Goal: Check status: Check status

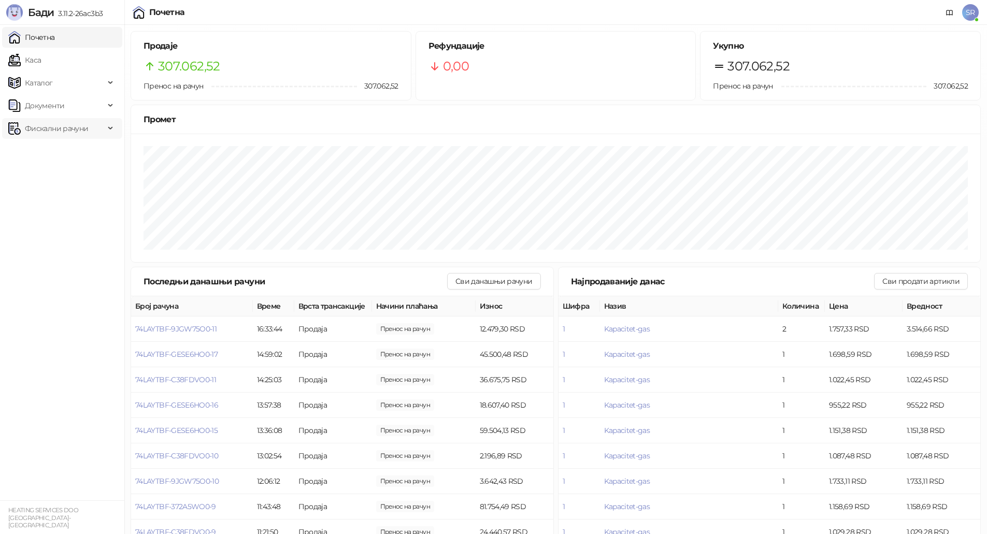
click at [71, 125] on span "Фискални рачуни" at bounding box center [56, 128] width 63 height 21
click at [62, 154] on link "Издати рачуни" at bounding box center [46, 151] width 69 height 21
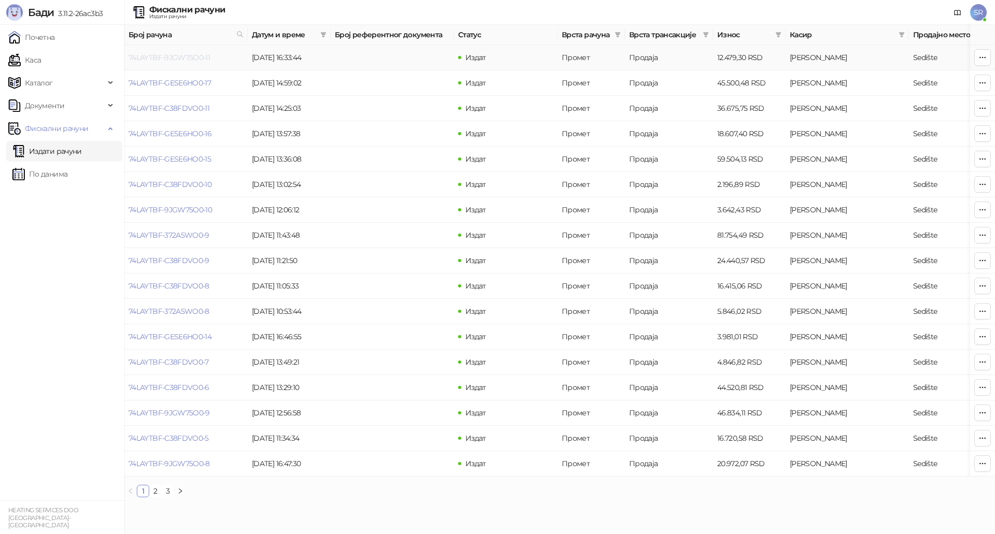
click at [199, 58] on link "74LAYTBF-9JGW75O0-11" at bounding box center [168, 57] width 81 height 9
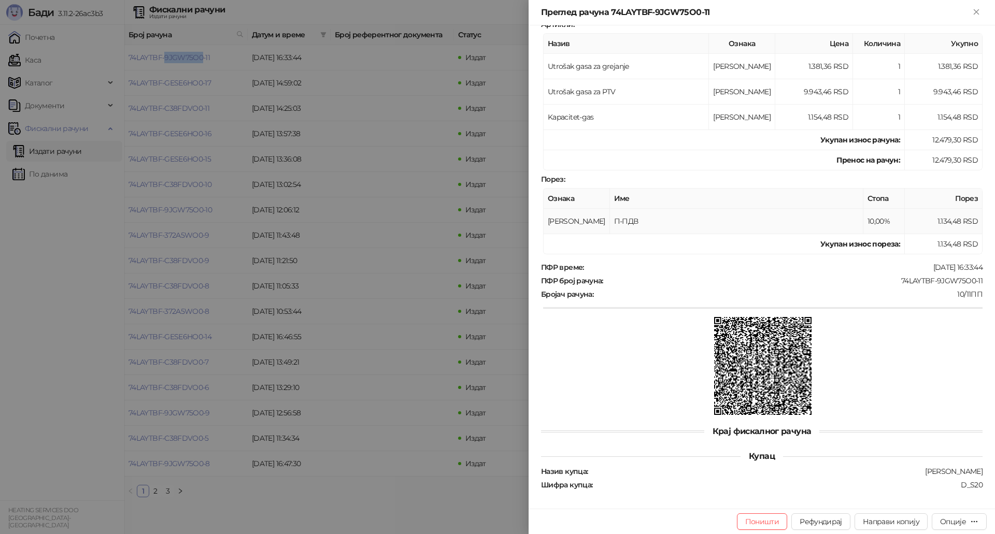
scroll to position [151, 0]
click at [360, 259] on div at bounding box center [497, 267] width 995 height 534
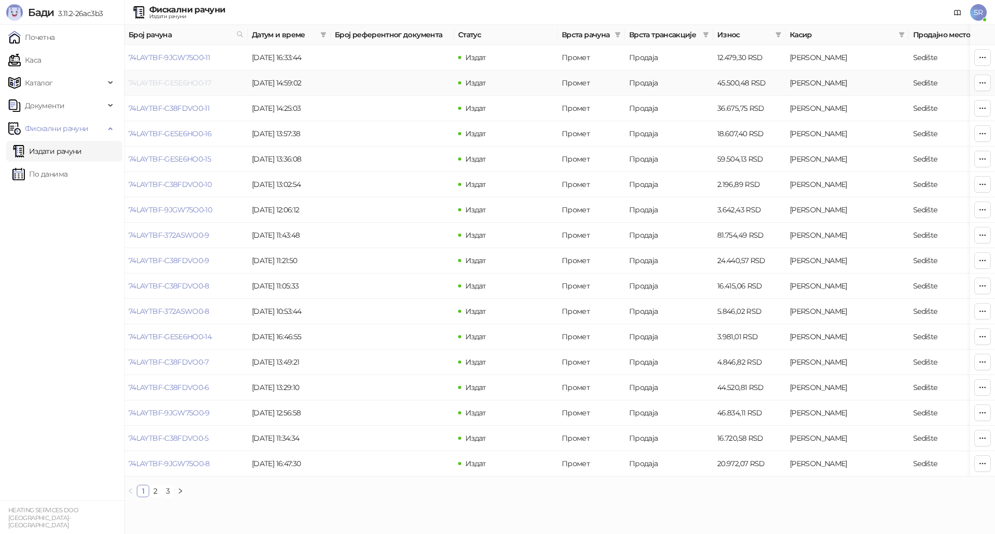
click at [183, 80] on link "74LAYTBF-GESE6HO0-17" at bounding box center [169, 82] width 82 height 9
